Goal: Information Seeking & Learning: Learn about a topic

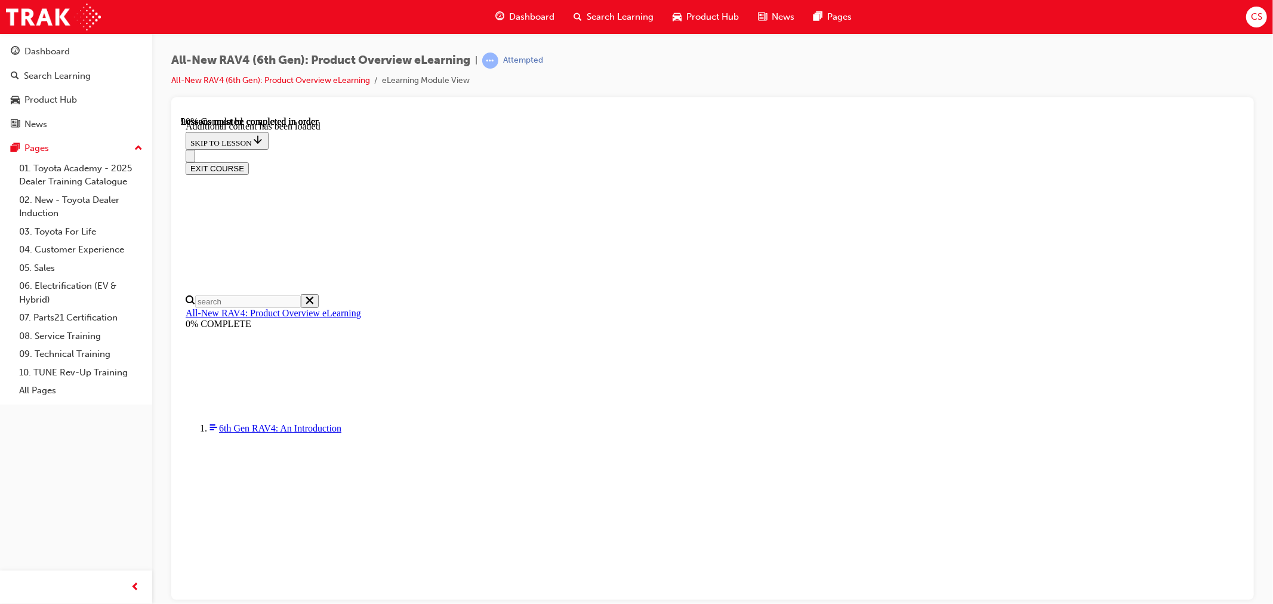
scroll to position [1699, 0]
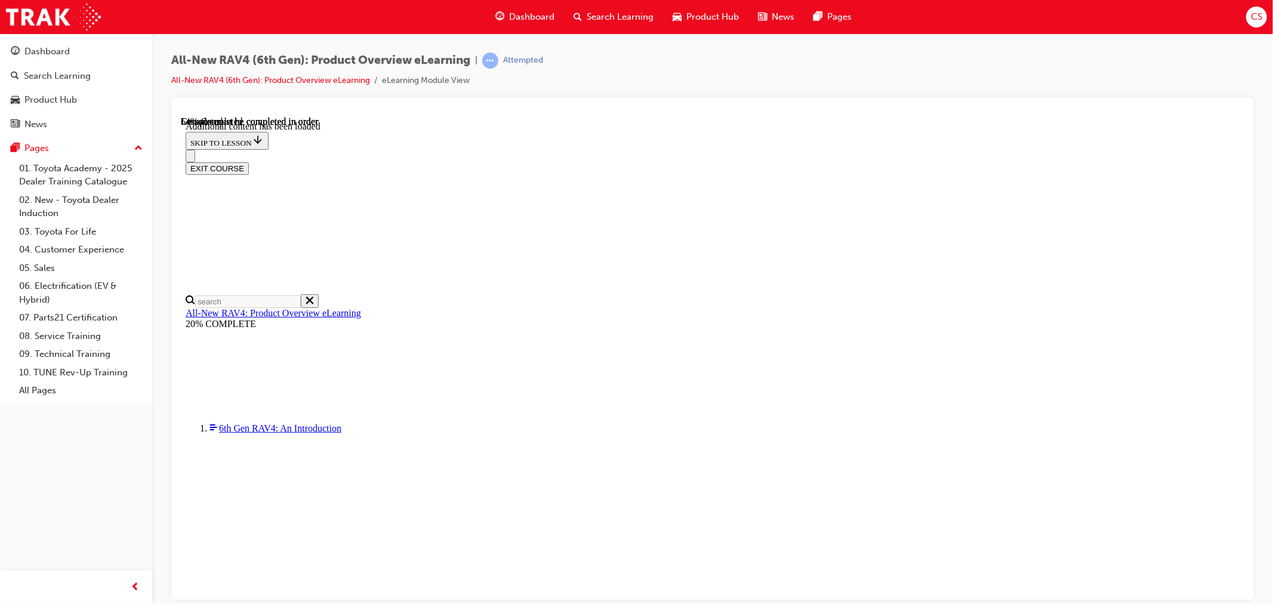
drag, startPoint x: 1105, startPoint y: 339, endPoint x: 1088, endPoint y: 329, distance: 20.1
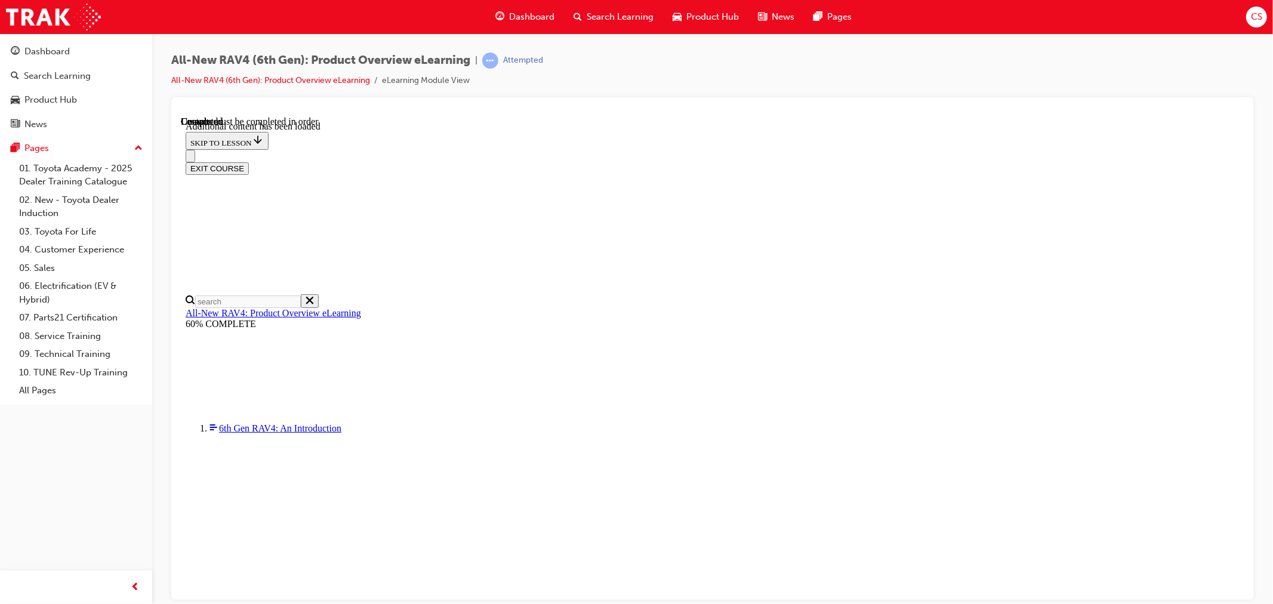
scroll to position [41, 0]
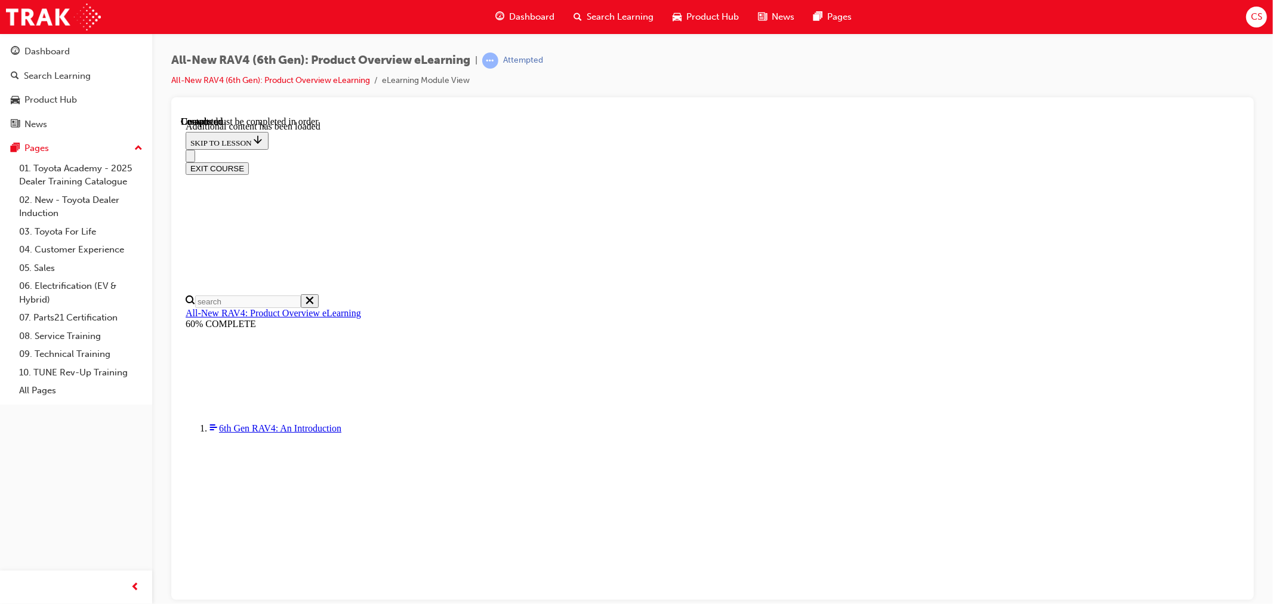
radio input "true"
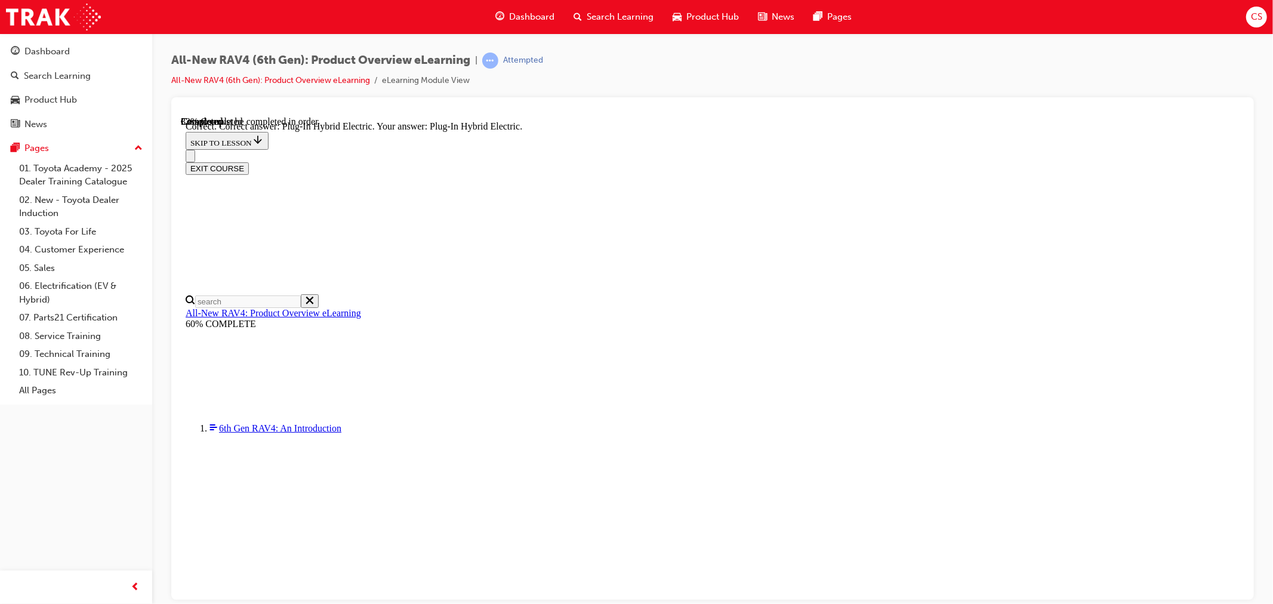
scroll to position [199, 0]
radio input "true"
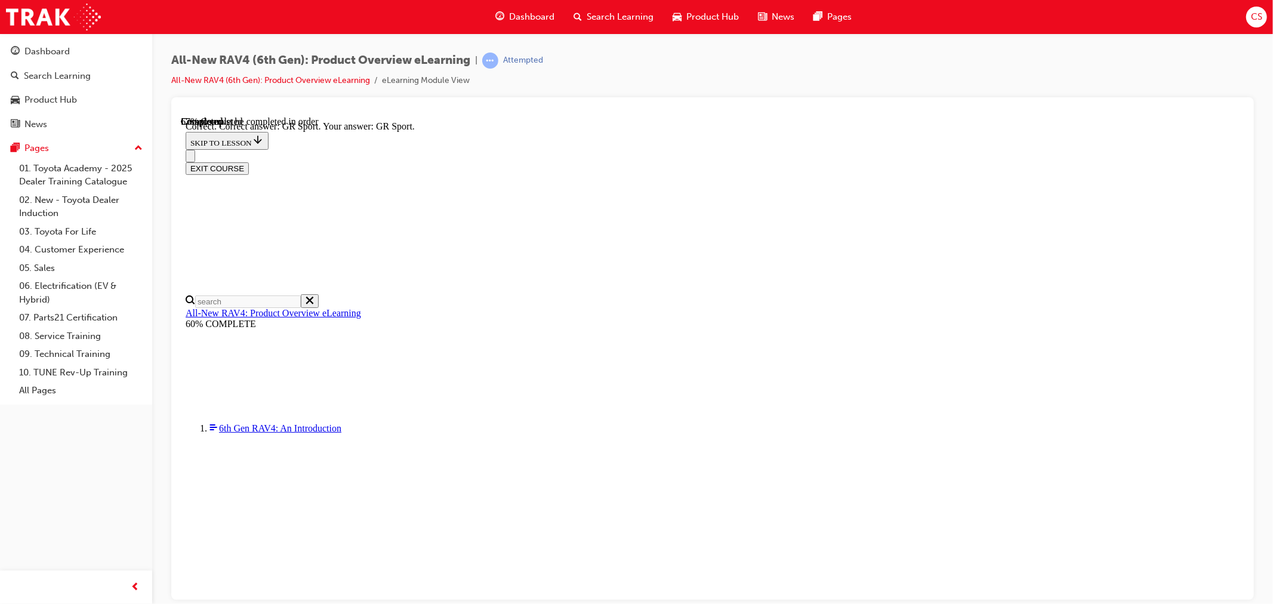
scroll to position [404, 0]
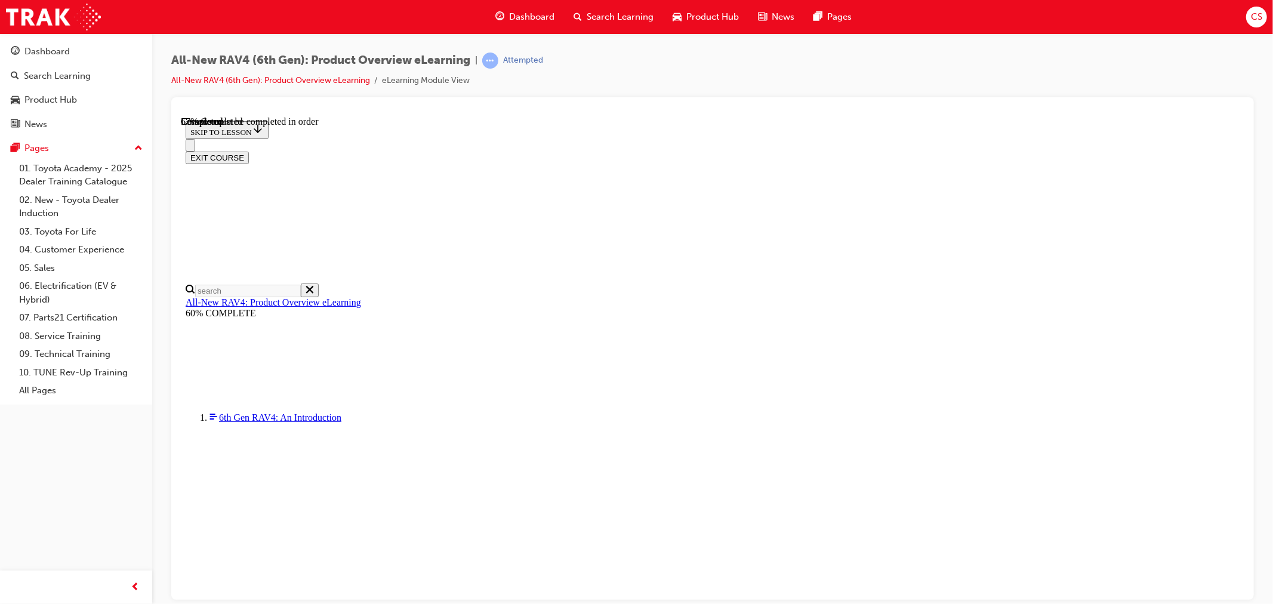
scroll to position [265, 0]
checkbox input "true"
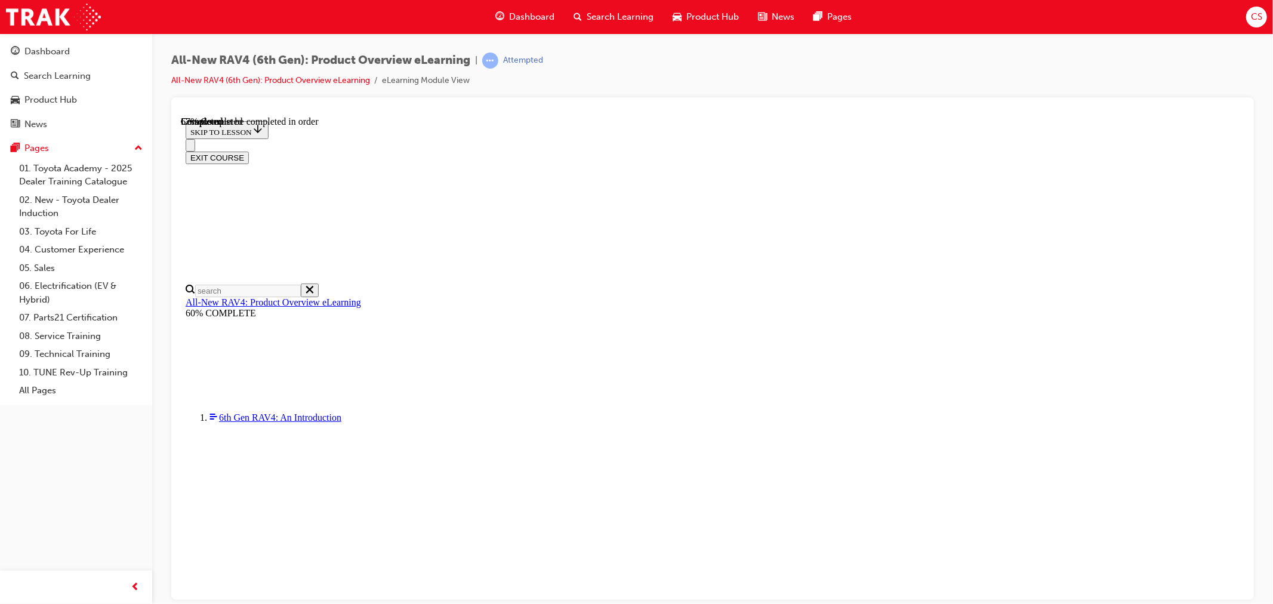
checkbox input "true"
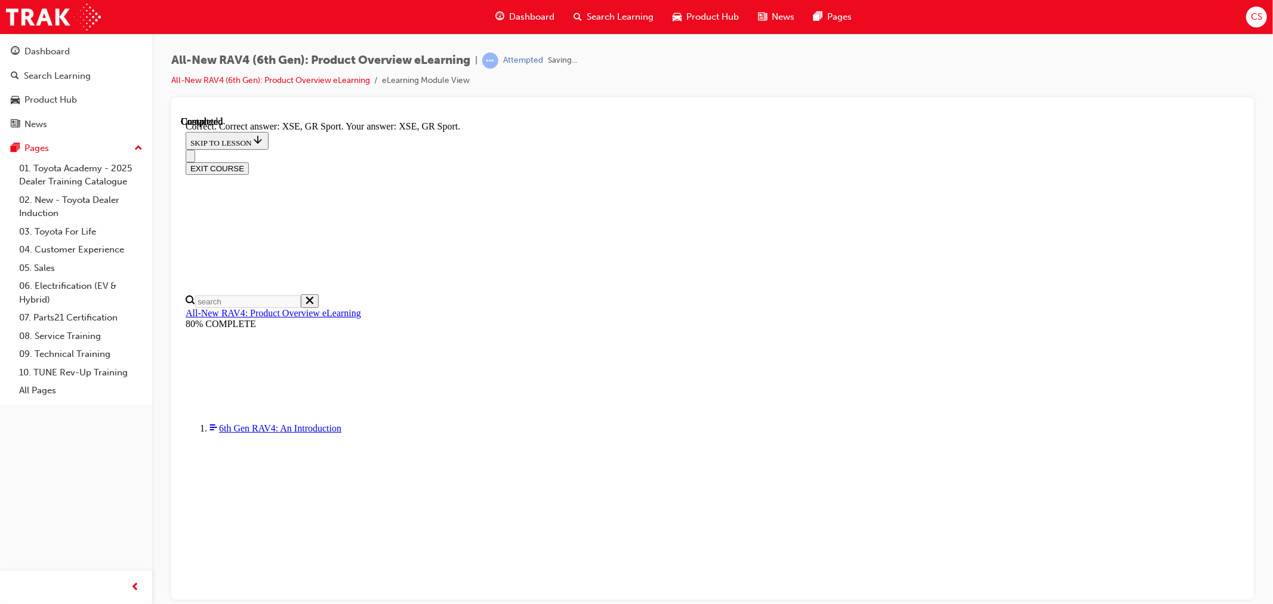
scroll to position [408, 0]
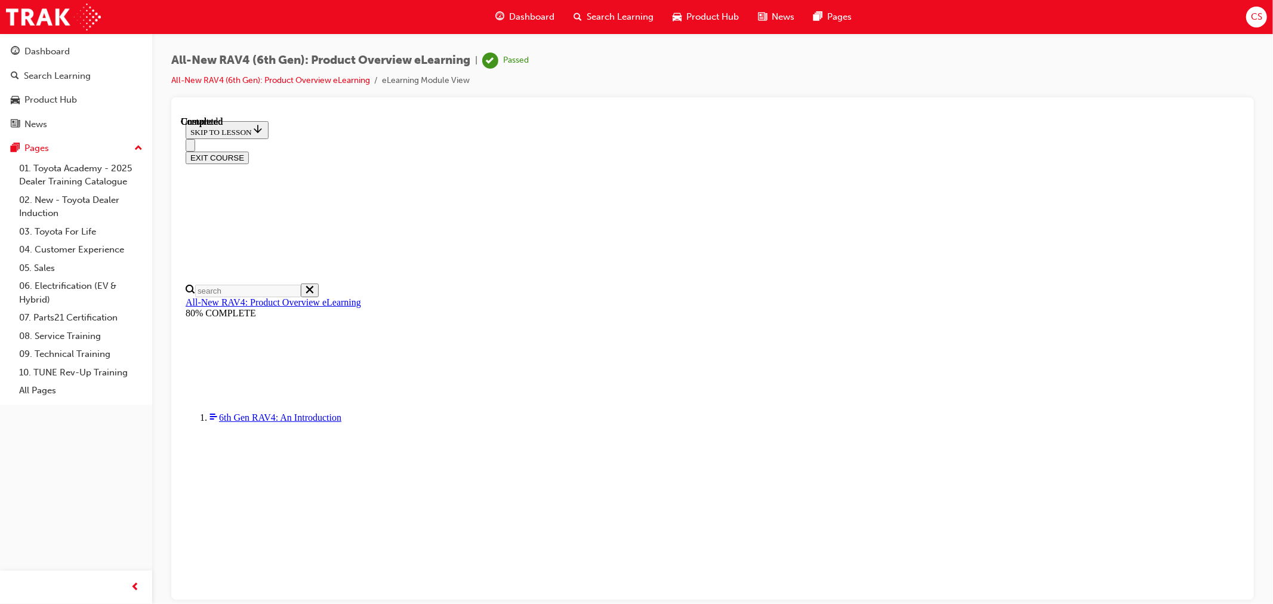
scroll to position [173, 0]
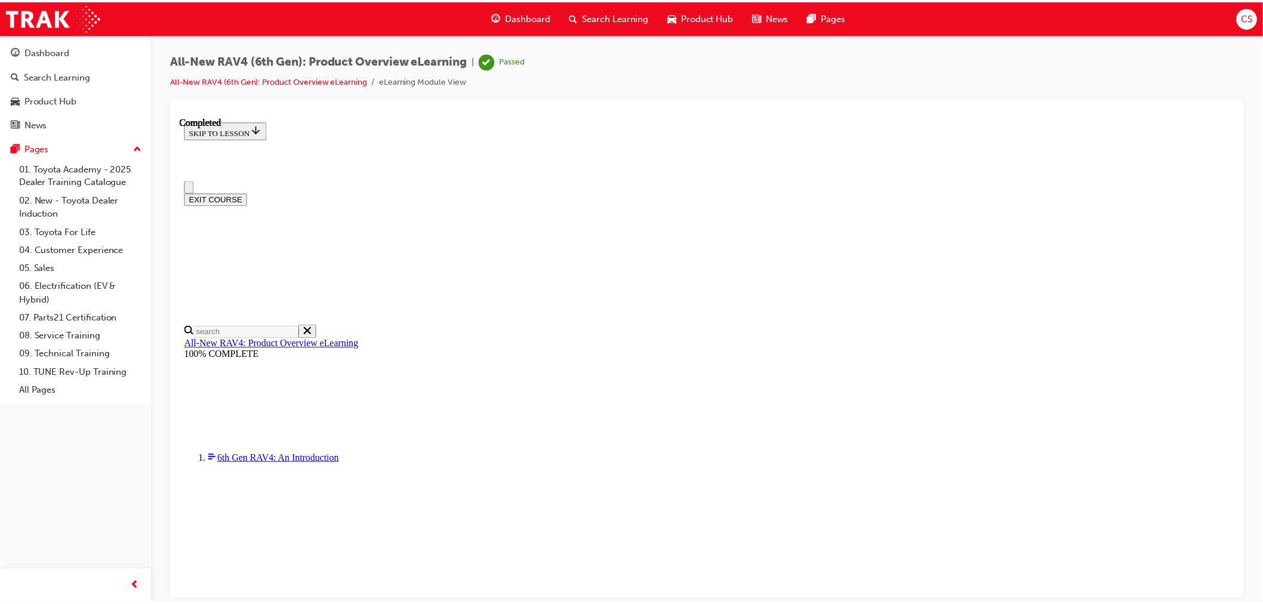
scroll to position [314, 0]
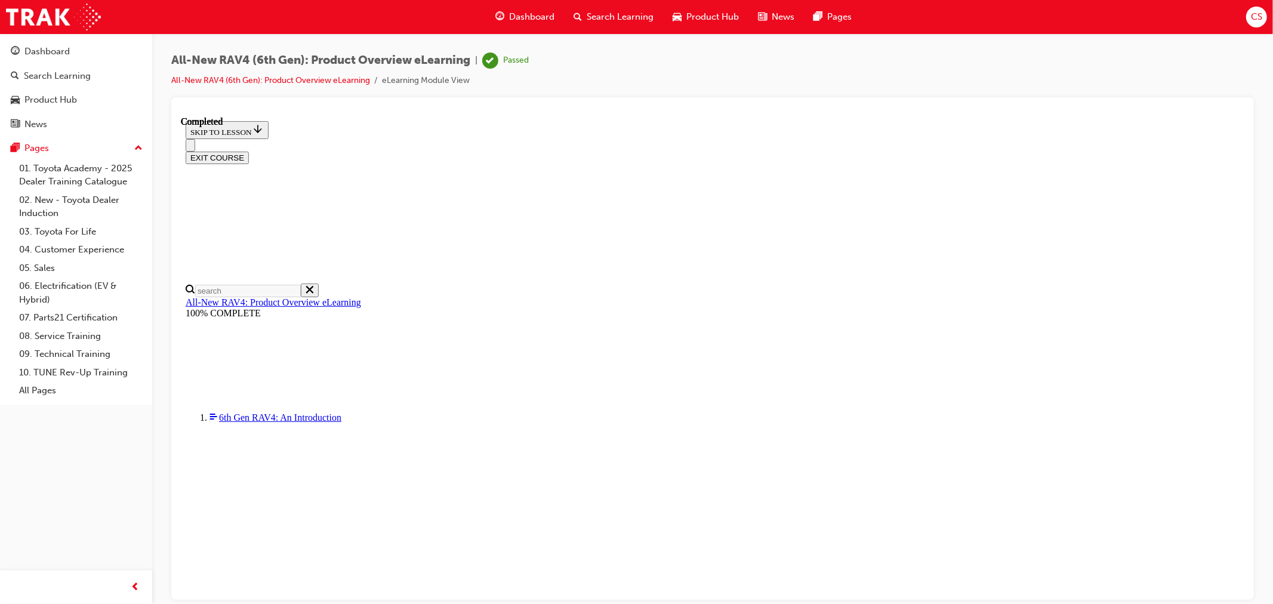
click at [535, 20] on span "Dashboard" at bounding box center [531, 17] width 45 height 14
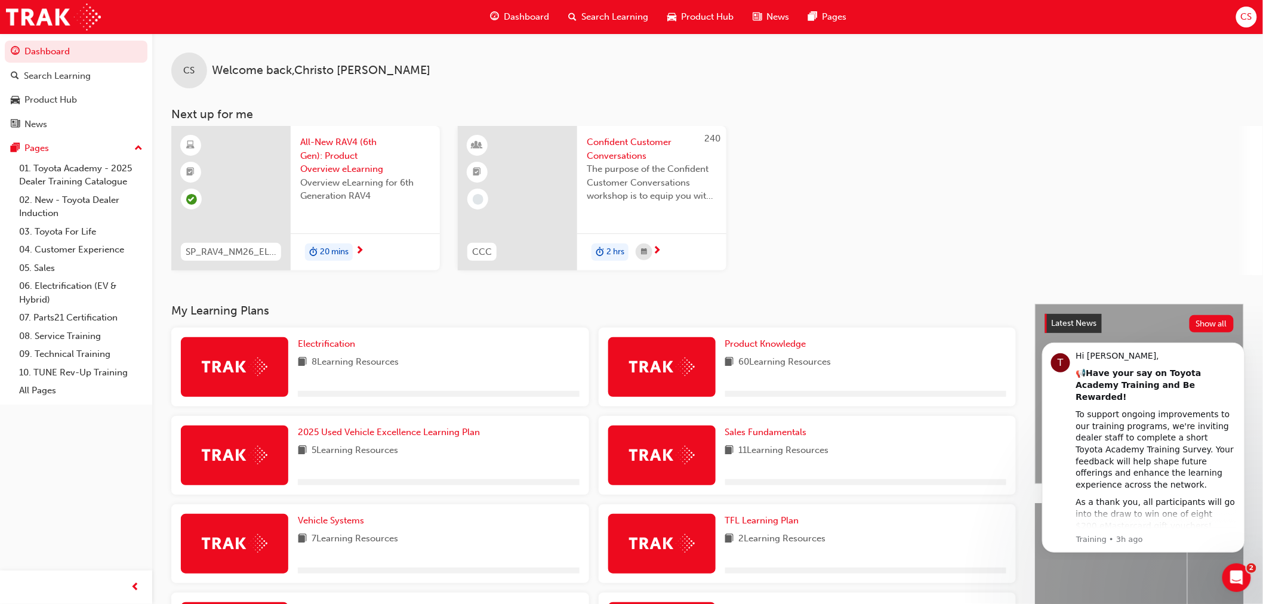
click at [1118, 171] on div "SP_RAV4_NM26_EL01 All-New RAV4 (6th Gen): Product Overview eLearning Overview e…" at bounding box center [717, 200] width 1092 height 149
click at [1242, 348] on icon "Dismiss notification" at bounding box center [1241, 345] width 7 height 7
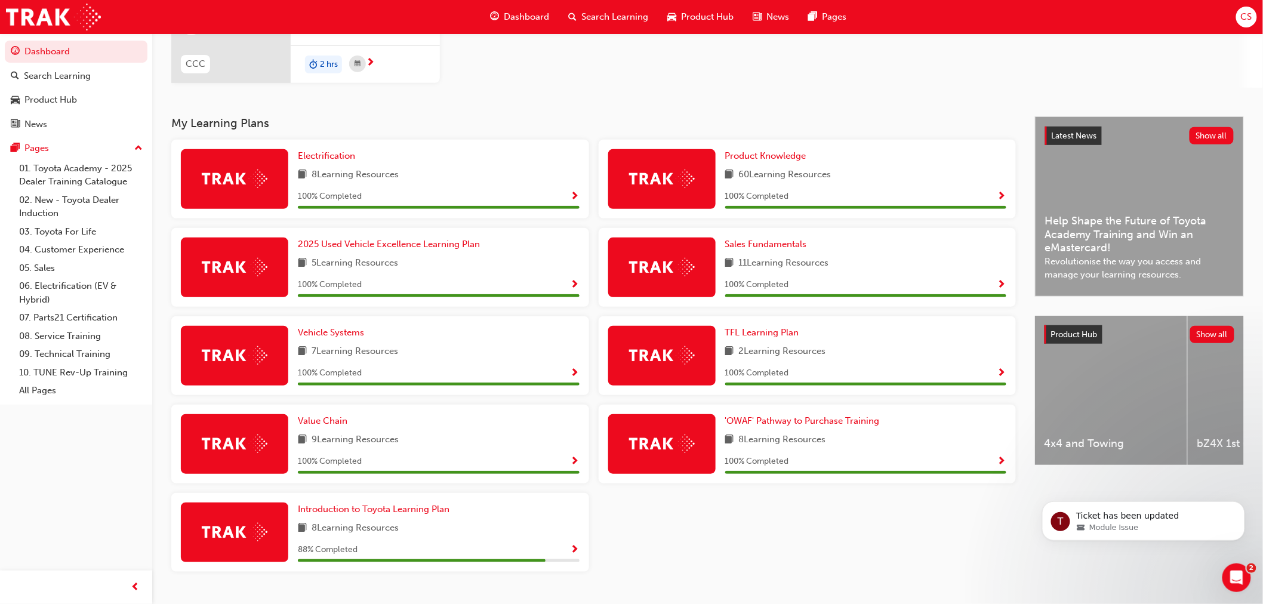
scroll to position [200, 0]
